Goal: Entertainment & Leisure: Consume media (video, audio)

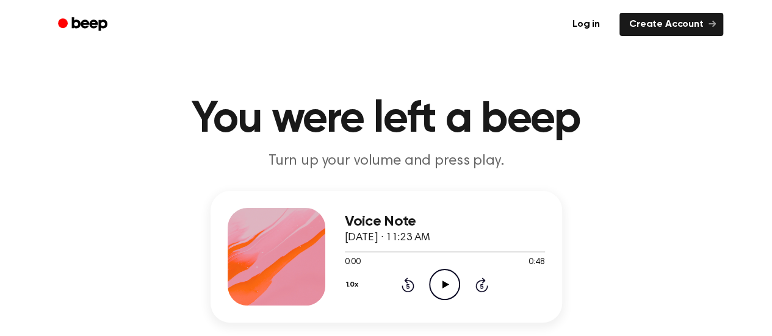
click at [444, 279] on icon "Play Audio" at bounding box center [444, 284] width 31 height 31
click at [443, 287] on icon at bounding box center [444, 285] width 5 height 8
click at [475, 289] on icon "Skip 5 seconds" at bounding box center [481, 285] width 13 height 16
click at [482, 287] on icon at bounding box center [481, 286] width 3 height 5
click at [401, 285] on icon at bounding box center [407, 285] width 13 height 15
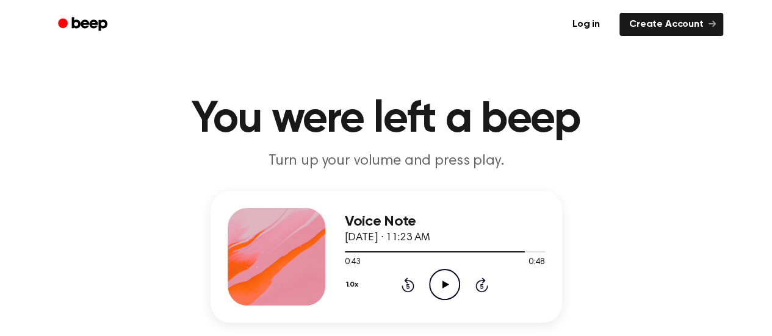
click at [401, 285] on icon at bounding box center [407, 285] width 13 height 15
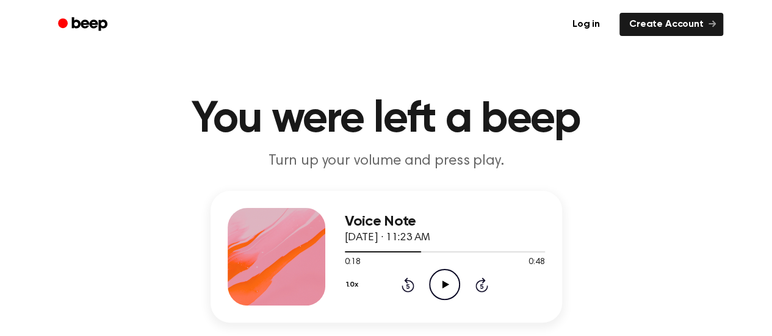
click at [401, 285] on icon at bounding box center [407, 285] width 13 height 15
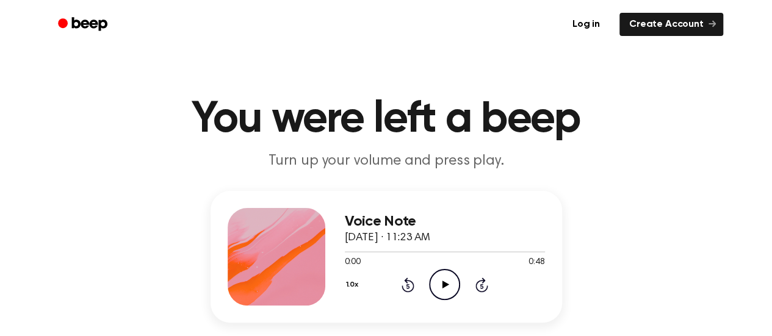
click at [443, 285] on icon at bounding box center [445, 285] width 7 height 8
click at [447, 284] on icon at bounding box center [444, 285] width 5 height 8
click at [456, 246] on div at bounding box center [445, 251] width 200 height 10
click at [401, 288] on icon at bounding box center [407, 285] width 13 height 15
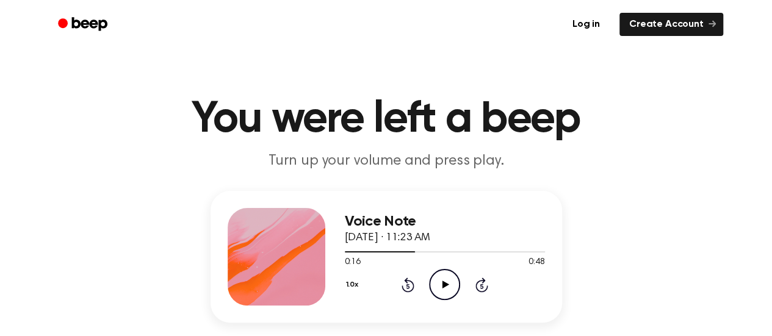
click at [401, 288] on icon at bounding box center [407, 285] width 13 height 15
click at [446, 284] on icon at bounding box center [445, 285] width 7 height 8
click at [405, 285] on icon "Rewind 5 seconds" at bounding box center [407, 285] width 13 height 16
click at [443, 285] on icon at bounding box center [444, 285] width 5 height 8
